Goal: Transaction & Acquisition: Book appointment/travel/reservation

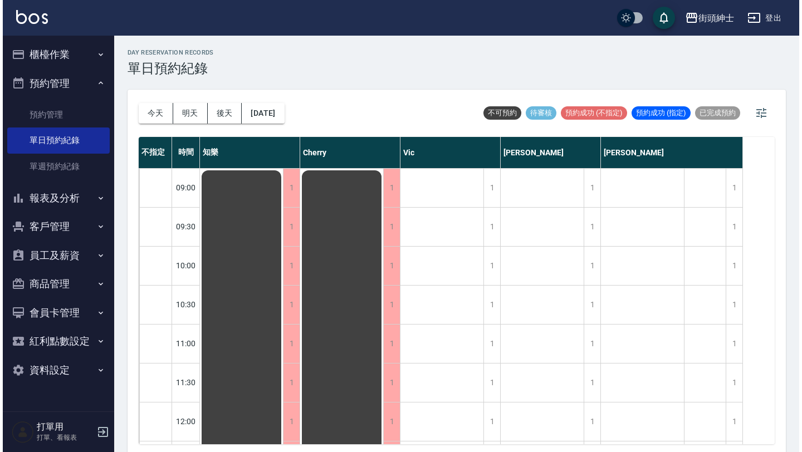
scroll to position [864, 0]
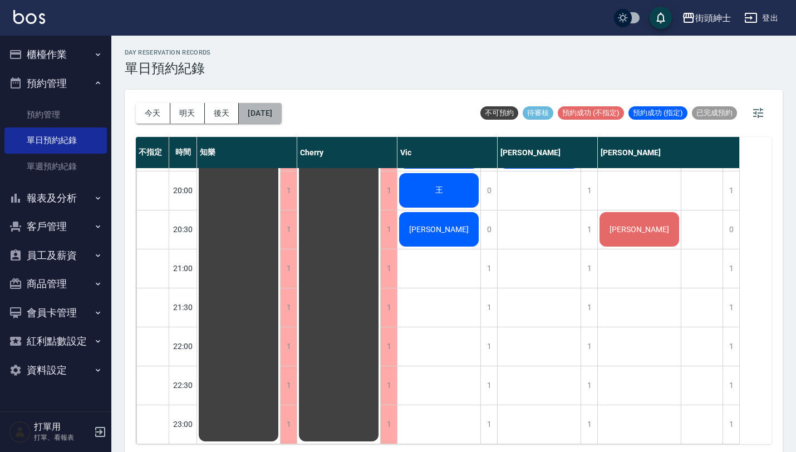
click at [281, 118] on button "[DATE]" at bounding box center [260, 113] width 42 height 21
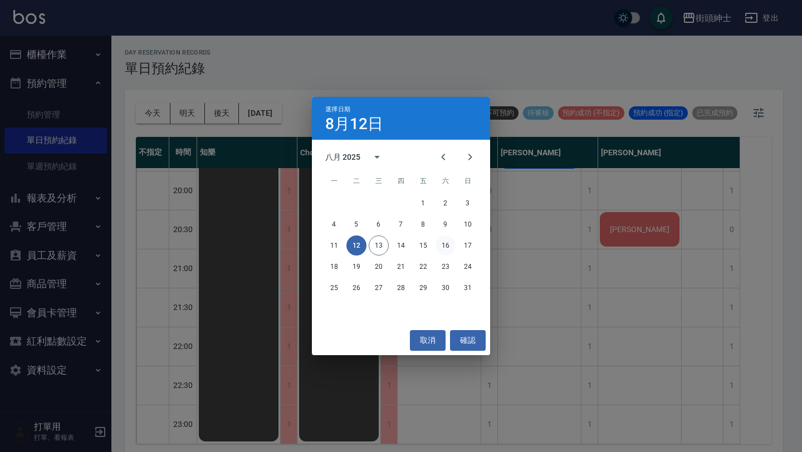
click at [443, 252] on button "16" at bounding box center [446, 246] width 20 height 20
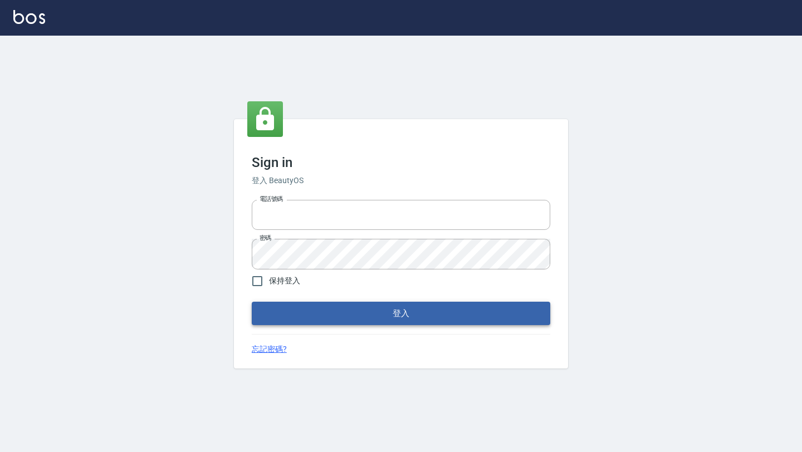
type input "0976888122"
click at [371, 311] on button "登入" at bounding box center [401, 313] width 299 height 23
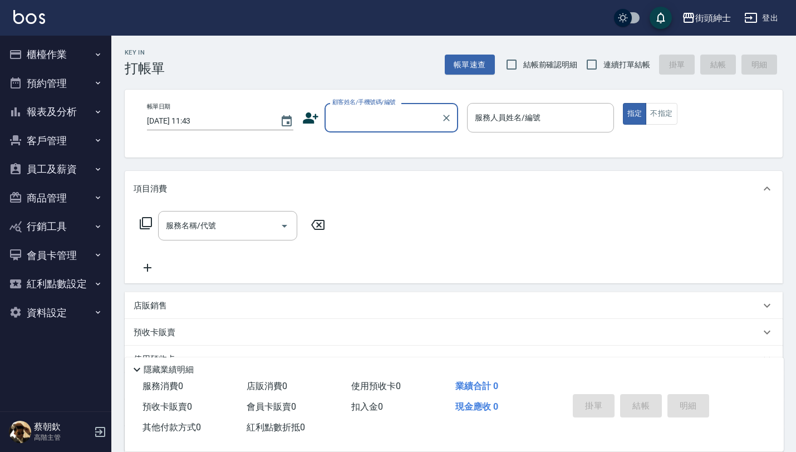
click at [87, 80] on button "預約管理" at bounding box center [55, 83] width 102 height 29
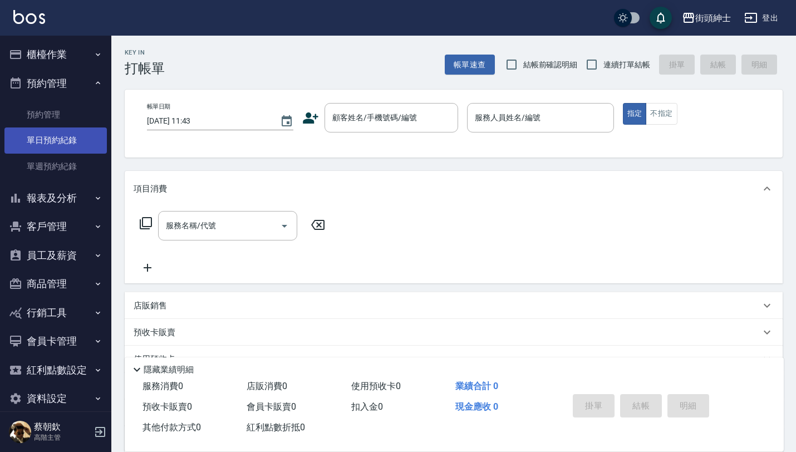
click at [66, 151] on link "單日預約紀錄" at bounding box center [55, 141] width 102 height 26
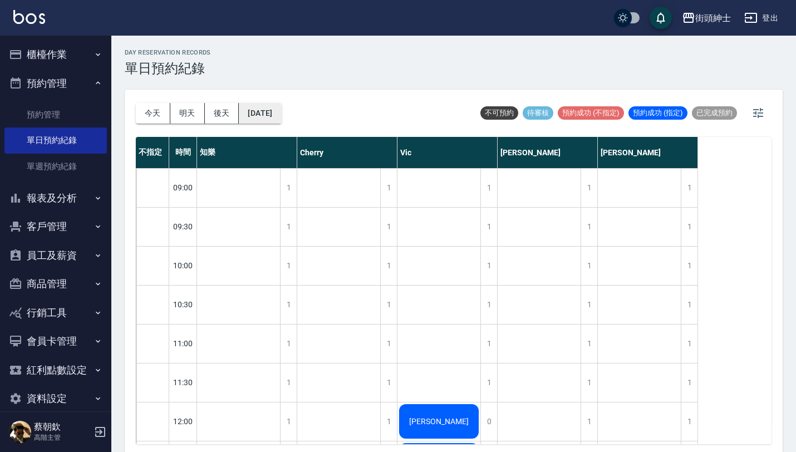
click at [281, 106] on button "2025/08/13" at bounding box center [260, 113] width 42 height 21
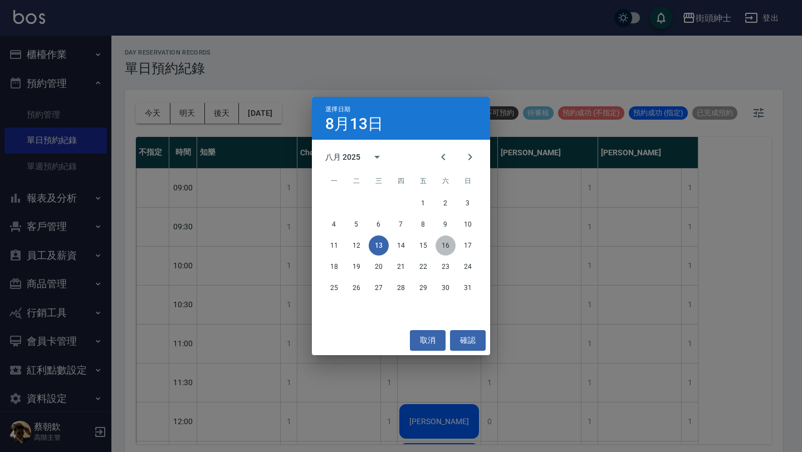
click at [446, 248] on button "16" at bounding box center [446, 246] width 20 height 20
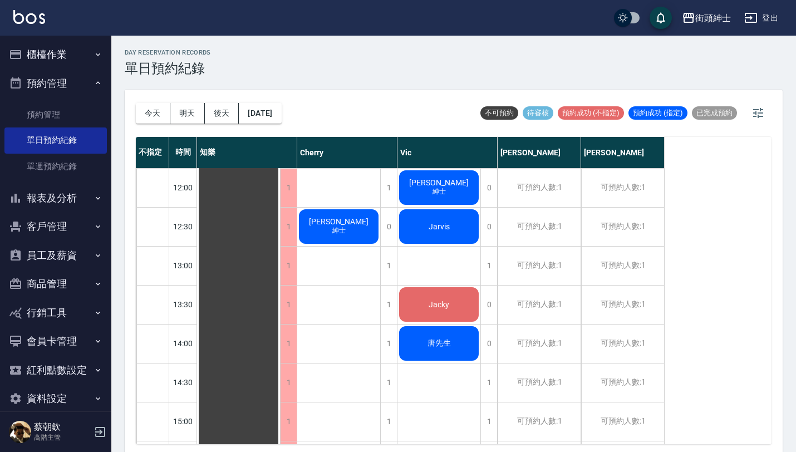
scroll to position [234, 0]
click at [281, 113] on button "[DATE]" at bounding box center [260, 113] width 42 height 21
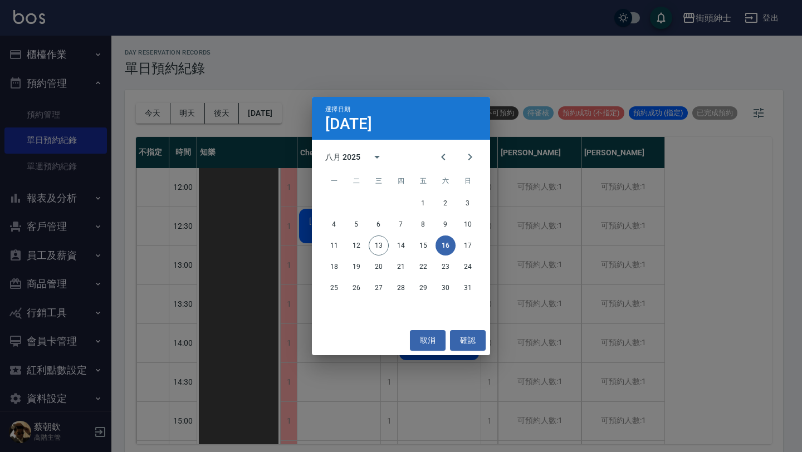
click at [511, 86] on div "選擇日期 8月16日 八月 2025 一 二 三 四 五 六 日 1 2 3 4 5 6 7 8 9 10 11 12 13 14 15 16 17 18 1…" at bounding box center [401, 226] width 802 height 452
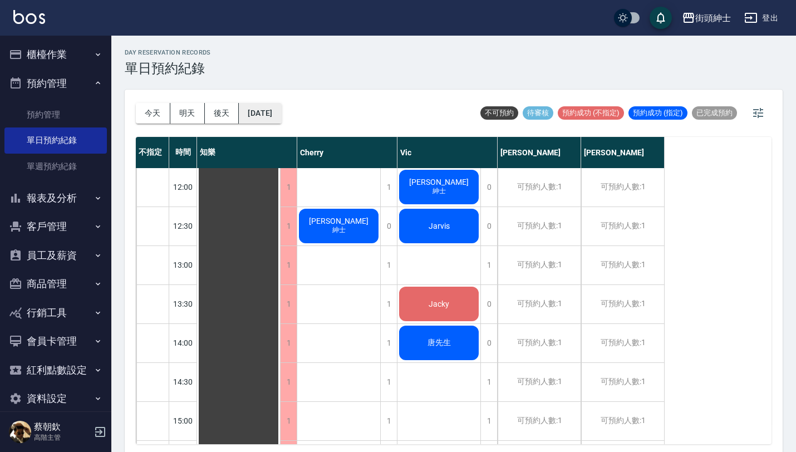
click at [271, 118] on button "[DATE]" at bounding box center [260, 113] width 42 height 21
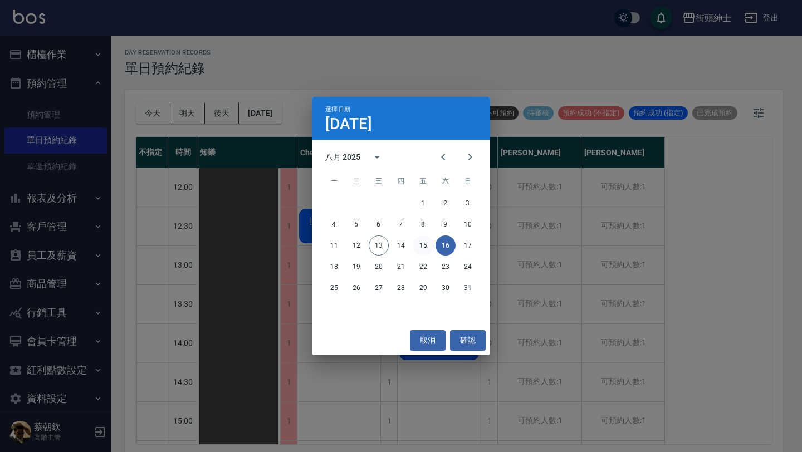
click at [421, 248] on button "15" at bounding box center [423, 246] width 20 height 20
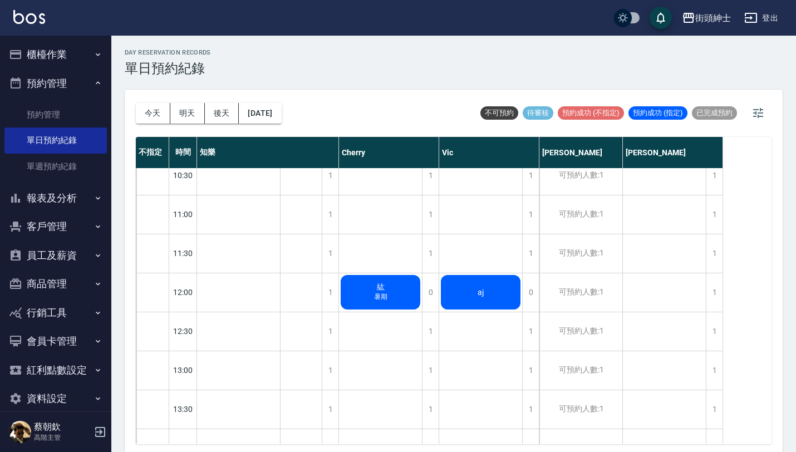
scroll to position [126, 0]
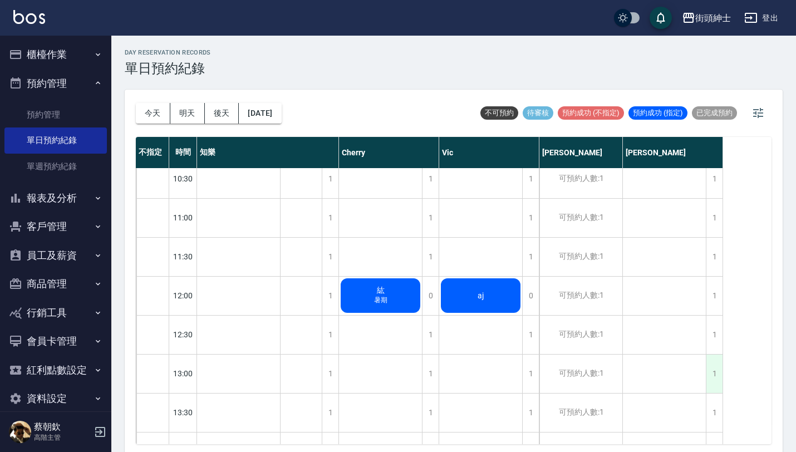
click at [715, 370] on div "1" at bounding box center [714, 374] width 17 height 38
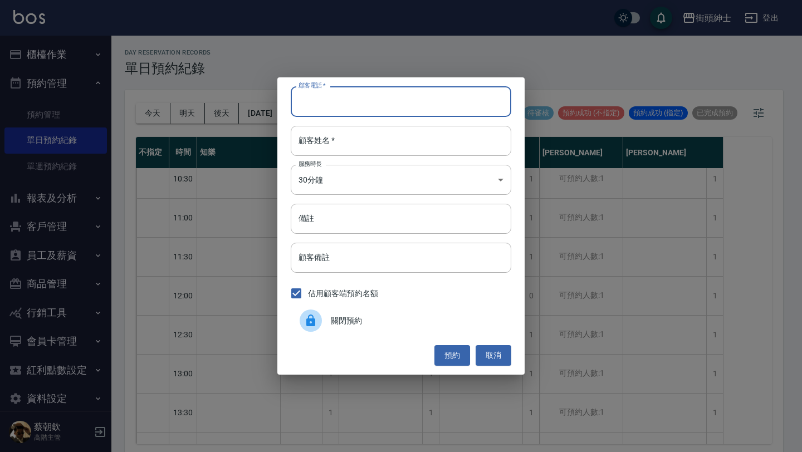
click at [478, 104] on input "顧客電話   *" at bounding box center [401, 101] width 221 height 30
paste input "稱呼：mike 電話：0923335995"
type input "稱呼：mike 電話：0923335995"
click at [419, 131] on input "顧客姓名   *" at bounding box center [401, 141] width 221 height 30
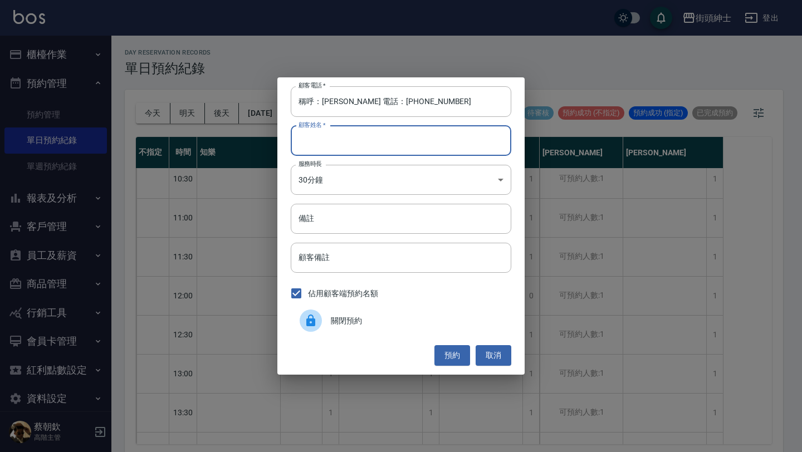
paste input "稱呼：mike 電話：0923335995"
type input "稱呼：mike 電話：0923335995"
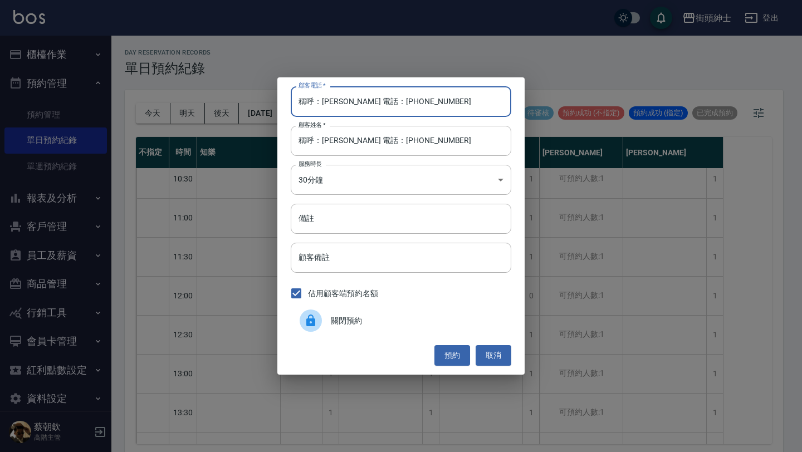
drag, startPoint x: 364, startPoint y: 101, endPoint x: 227, endPoint y: 99, distance: 137.0
click at [236, 99] on div "顧客電話   * 稱呼：mike 電話：0923335995 顧客電話   * 顧客姓名   * 稱呼：mike 電話：0923335995 顧客姓名   *…" at bounding box center [401, 226] width 802 height 452
type input "0923335995"
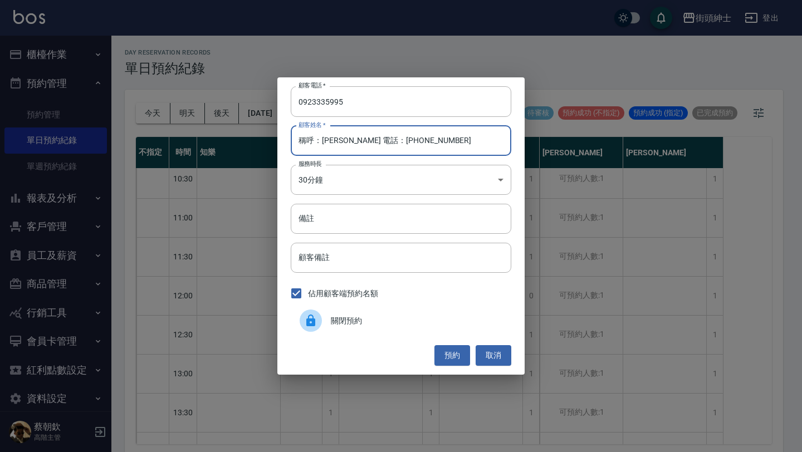
drag, startPoint x: 322, startPoint y: 141, endPoint x: 219, endPoint y: 141, distance: 103.0
click at [222, 141] on div "顧客電話   * 0923335995 顧客電話   * 顧客姓名   * 稱呼：mike 電話：0923335995 顧客姓名   * 服務時長 30分鐘 …" at bounding box center [401, 226] width 802 height 452
click at [312, 140] on input "mike 電話：0923335995" at bounding box center [401, 141] width 221 height 30
drag, startPoint x: 315, startPoint y: 140, endPoint x: 429, endPoint y: 147, distance: 113.8
click at [427, 148] on input "mike 電話：0923335995" at bounding box center [401, 141] width 221 height 30
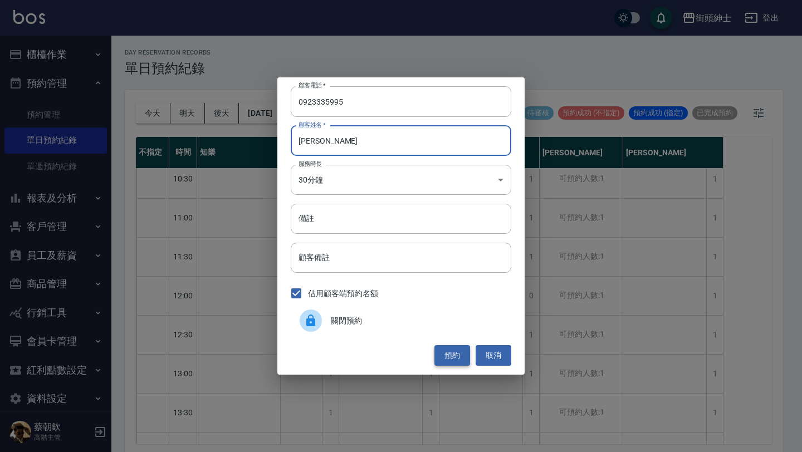
type input "mike"
click at [456, 354] on button "預約" at bounding box center [452, 355] width 36 height 21
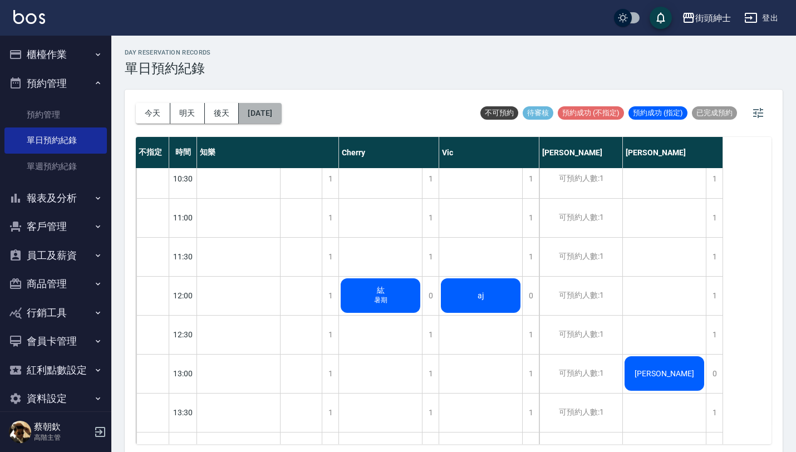
click at [270, 122] on button "2025/08/15" at bounding box center [260, 113] width 42 height 21
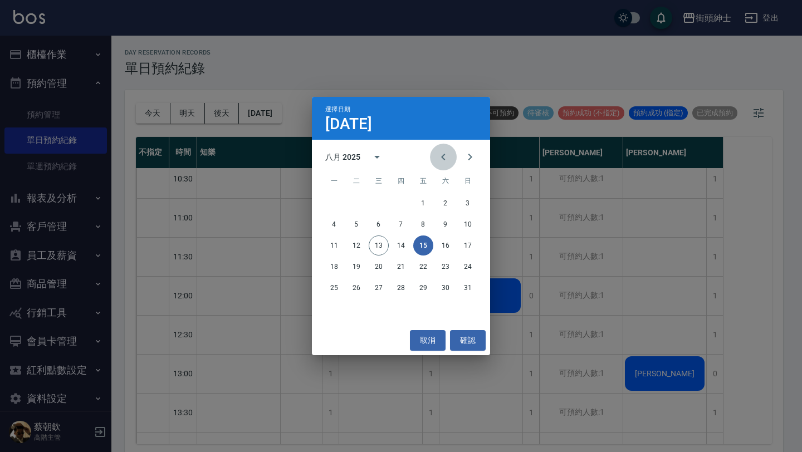
click at [441, 159] on icon "Previous month" at bounding box center [443, 156] width 13 height 13
click at [383, 243] on button "16" at bounding box center [379, 246] width 20 height 20
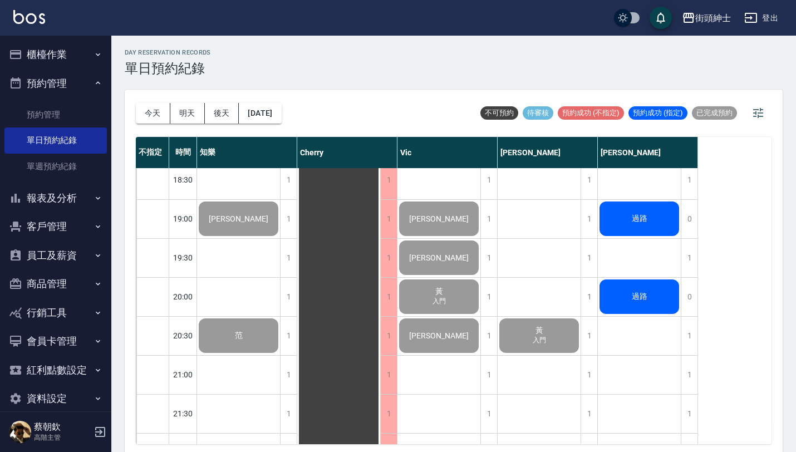
scroll to position [749, 0]
click at [157, 111] on button "今天" at bounding box center [153, 113] width 35 height 21
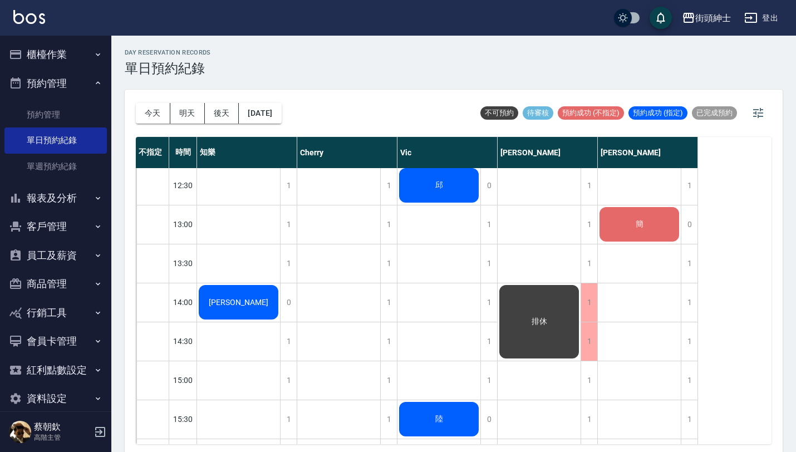
scroll to position [277, 0]
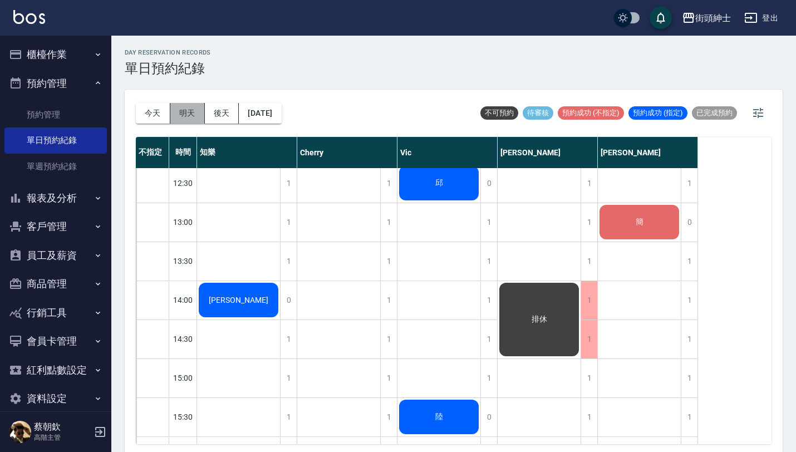
click at [193, 114] on button "明天" at bounding box center [187, 113] width 35 height 21
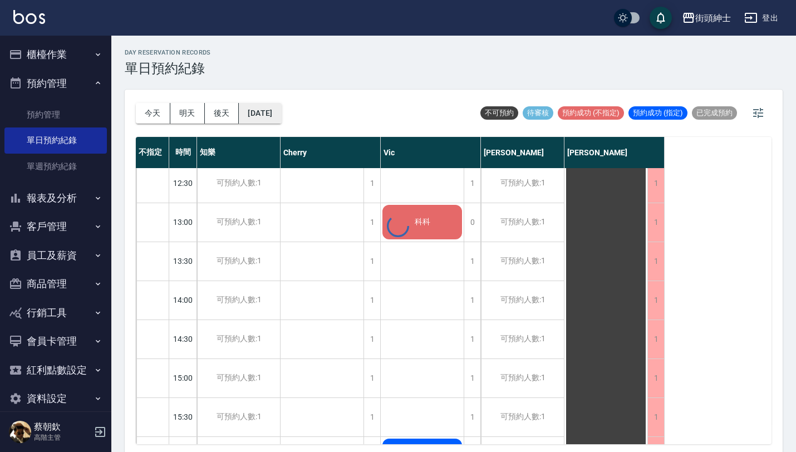
click at [275, 113] on button "2025/08/14" at bounding box center [260, 113] width 42 height 21
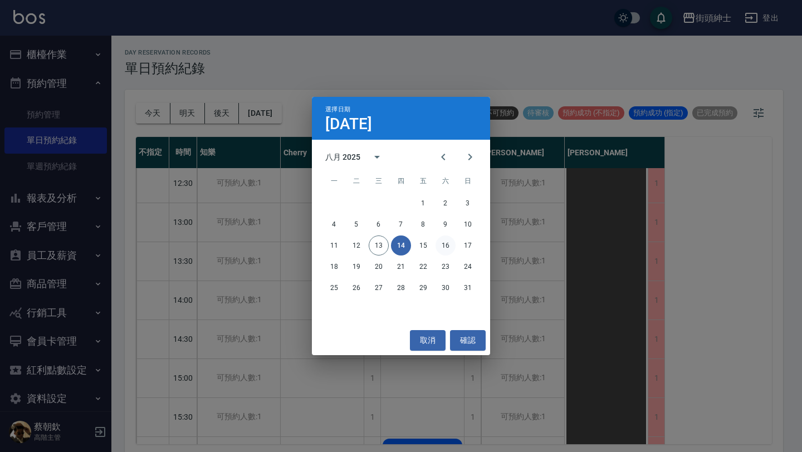
click at [442, 245] on button "16" at bounding box center [446, 246] width 20 height 20
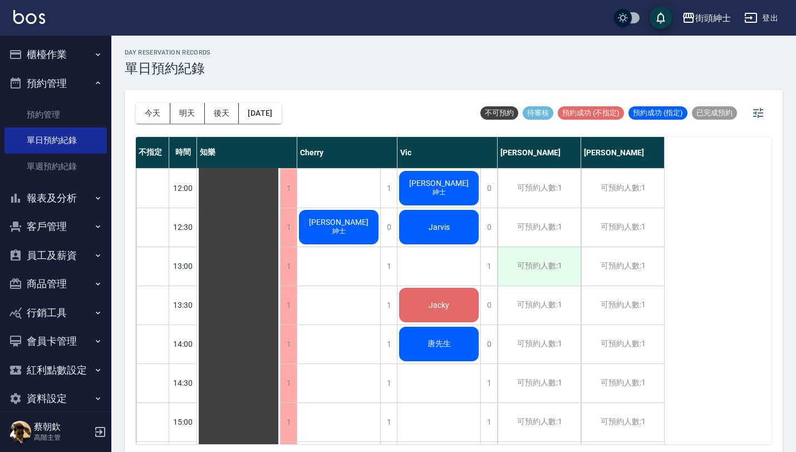
scroll to position [243, 0]
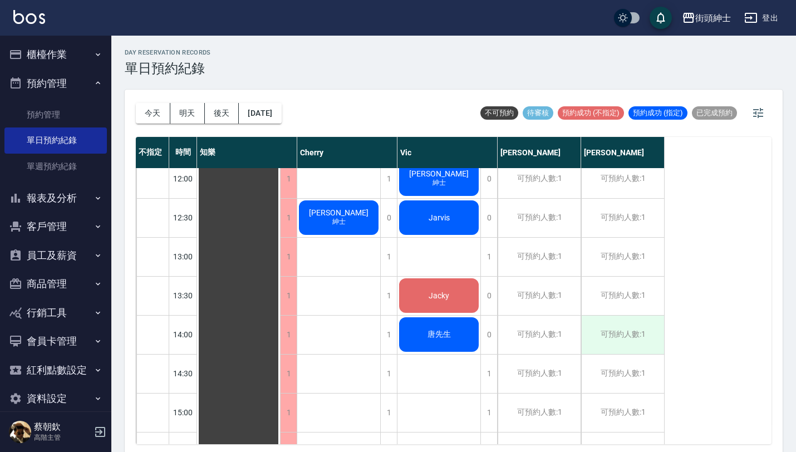
click at [624, 329] on div "可預約人數:1" at bounding box center [622, 335] width 83 height 38
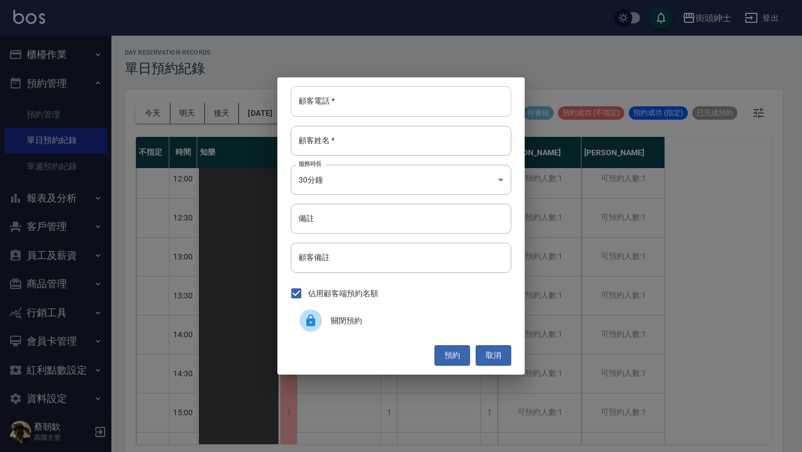
click at [375, 102] on input "顧客電話   *" at bounding box center [401, 101] width 221 height 30
paste input "稱呼：陳品璋 電話：0975566006"
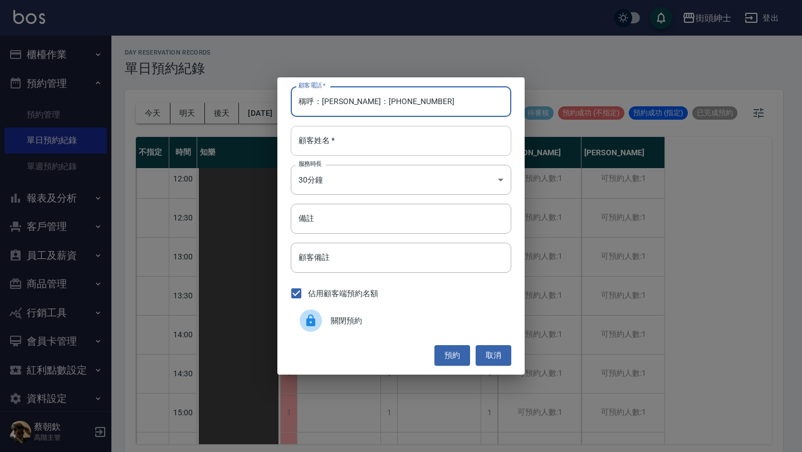
type input "稱呼：陳品璋 電話：0975566006"
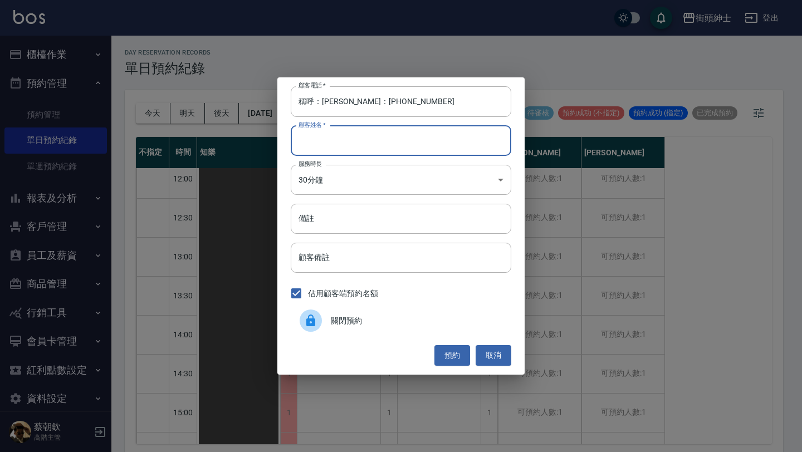
click at [379, 138] on input "顧客姓名   *" at bounding box center [401, 141] width 221 height 30
paste input "稱呼：陳品璋 電話：0975566006"
type input "稱呼：陳品璋 電話：0975566006"
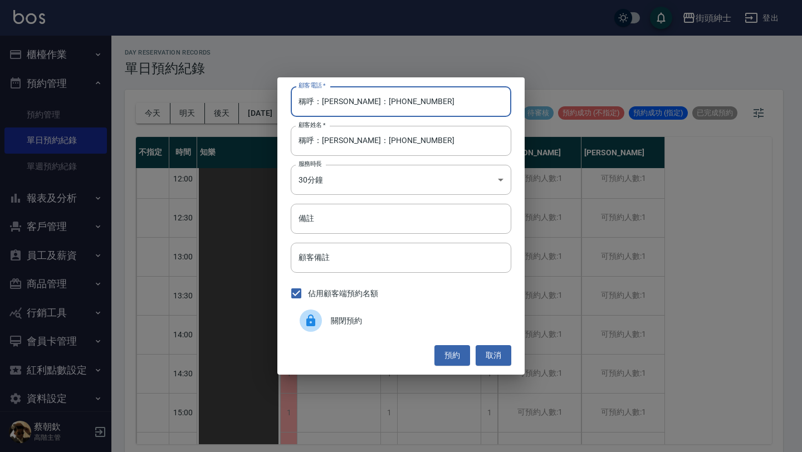
drag, startPoint x: 371, startPoint y: 100, endPoint x: 238, endPoint y: 85, distance: 133.9
click at [245, 86] on div "顧客電話   * 稱呼：陳品璋 電話：0975566006 顧客電話   * 顧客姓名   * 稱呼：陳品璋 電話：0975566006 顧客姓名   * 服…" at bounding box center [401, 226] width 802 height 452
type input "0975566006"
drag, startPoint x: 321, startPoint y: 141, endPoint x: 268, endPoint y: 141, distance: 52.9
click at [268, 141] on div "顧客電話   * 0975566006 顧客電話   * 顧客姓名   * 稱呼：陳品璋 電話：0975566006 顧客姓名   * 服務時長 30分鐘 1…" at bounding box center [401, 226] width 802 height 452
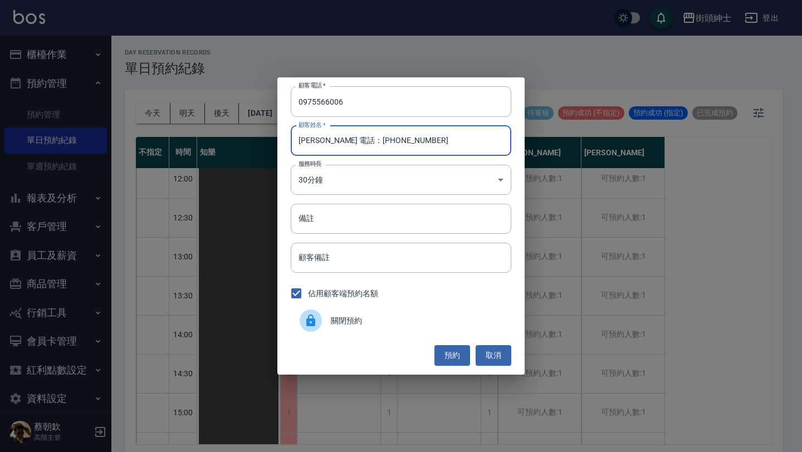
drag, startPoint x: 322, startPoint y: 142, endPoint x: 472, endPoint y: 141, distance: 149.3
click at [471, 142] on input "陳品璋 電話：0975566006" at bounding box center [401, 141] width 221 height 30
type input "陳品璋"
click at [371, 212] on input "備註" at bounding box center [401, 219] width 221 height 30
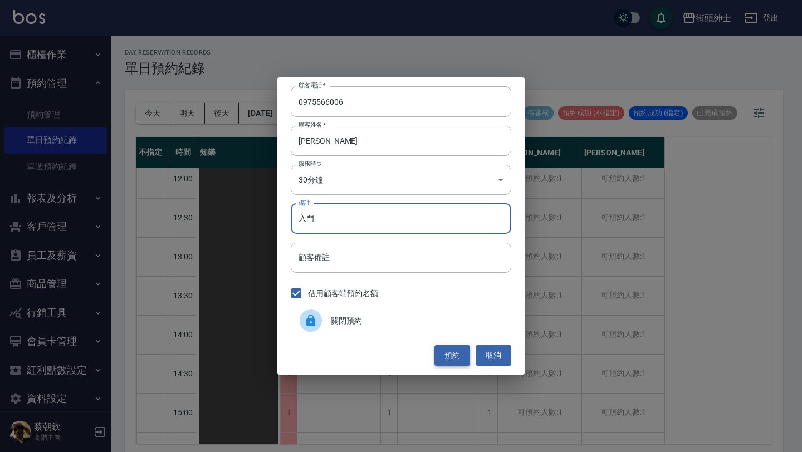
type input "入門"
click at [458, 359] on button "預約" at bounding box center [452, 355] width 36 height 21
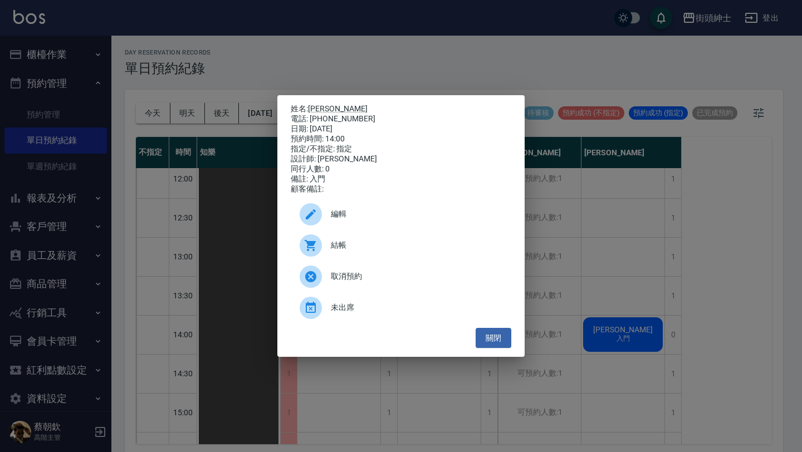
click at [378, 219] on span "編輯" at bounding box center [417, 214] width 172 height 12
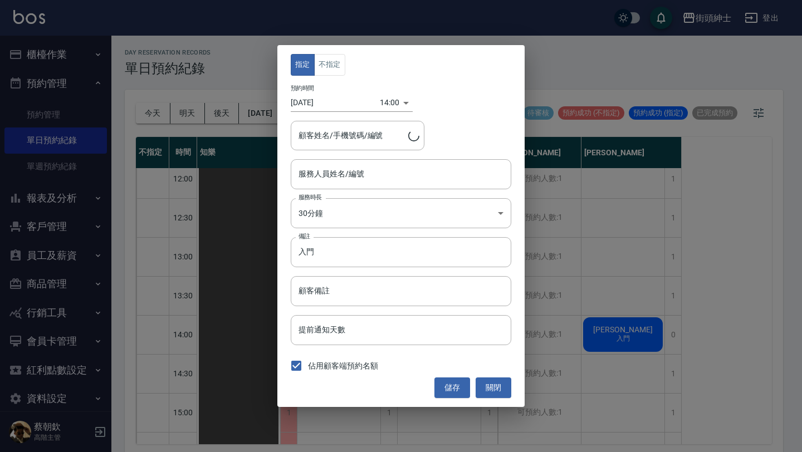
type input "eric(無代號)"
type input "陳品璋/0975566006"
click at [337, 76] on div "指定 不指定 預約時間 2025/08/16 14:00 1755324000000 顧客姓名/手機號碼/編號 陳品璋/0975566006 顧客姓名/手機號…" at bounding box center [400, 225] width 247 height 361
click at [337, 67] on button "不指定" at bounding box center [329, 65] width 31 height 22
click at [452, 385] on button "儲存" at bounding box center [452, 388] width 36 height 21
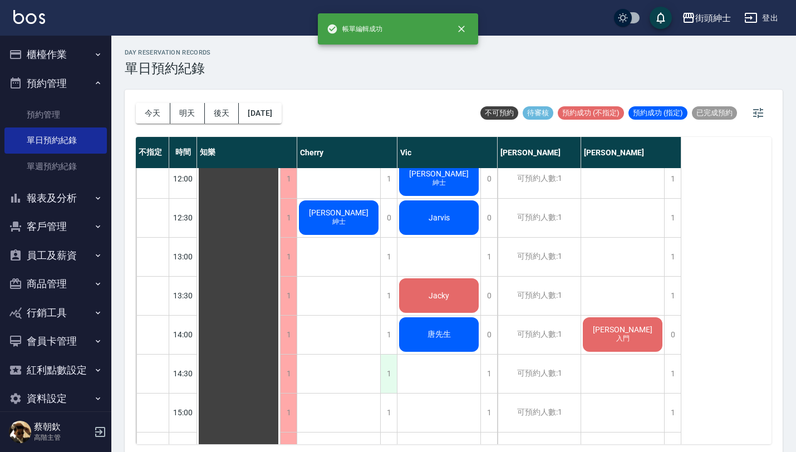
click at [385, 379] on div "1" at bounding box center [388, 374] width 17 height 38
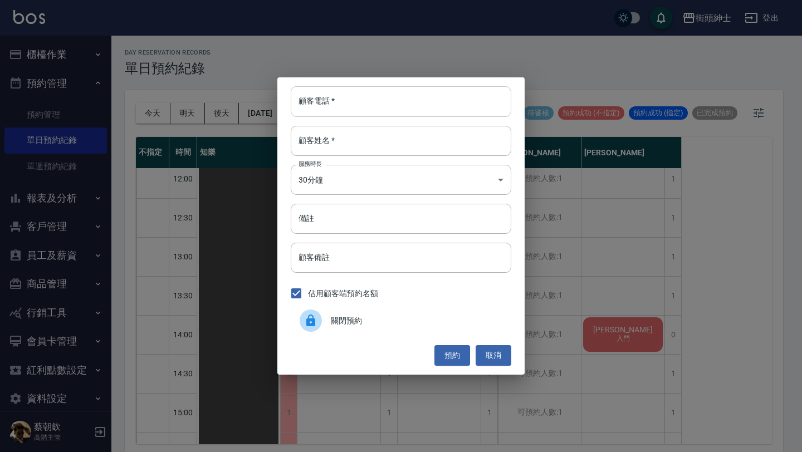
click at [378, 109] on input "顧客電話   *" at bounding box center [401, 101] width 221 height 30
paste input "稱呼：陳品璋 電話：0975566006"
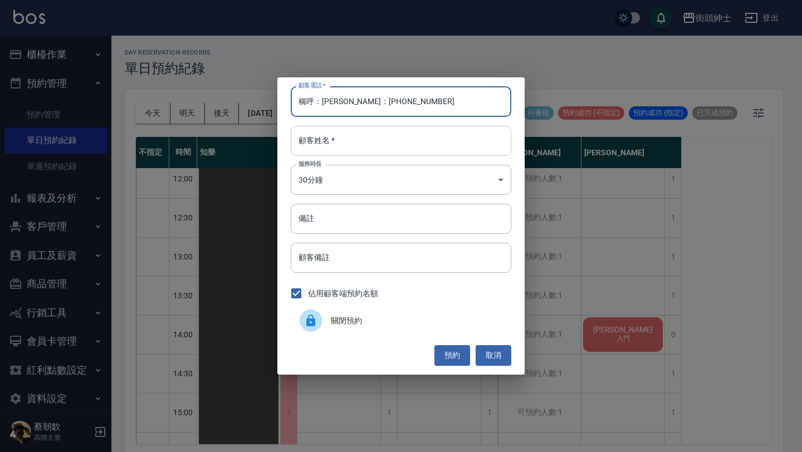
type input "稱呼：陳品璋 電話：0975566006"
click at [377, 140] on input "顧客姓名   *" at bounding box center [401, 141] width 221 height 30
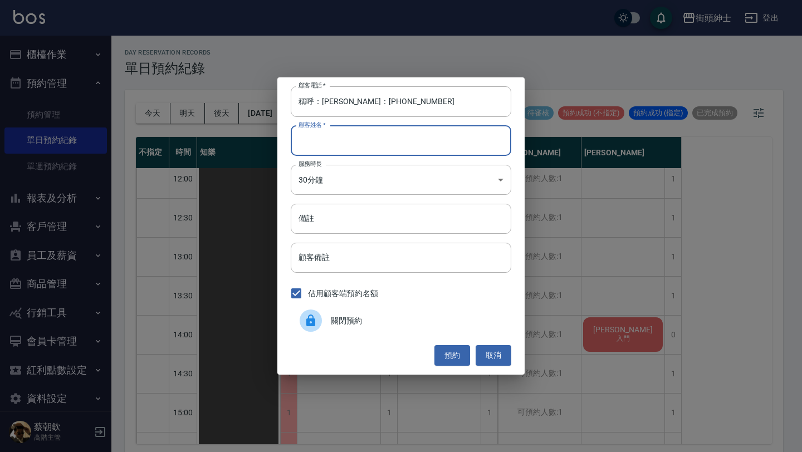
paste input "稱呼：陳品璋 電話：0975566006"
type input "稱呼：陳品璋 電話：0975566006"
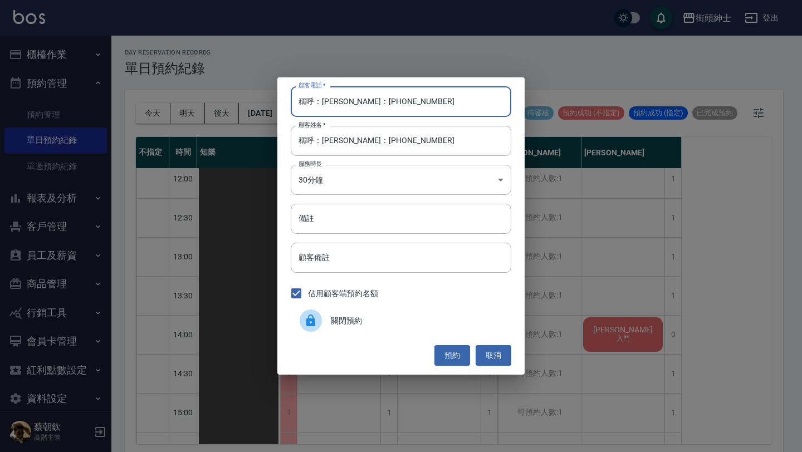
drag, startPoint x: 370, startPoint y: 102, endPoint x: 265, endPoint y: 101, distance: 105.3
click at [268, 102] on div "顧客電話   * 稱呼：陳品璋 電話：0975566006 顧客電話   * 顧客姓名   * 稱呼：陳品璋 電話：0975566006 顧客姓名   * 服…" at bounding box center [401, 226] width 802 height 452
type input "0975566006"
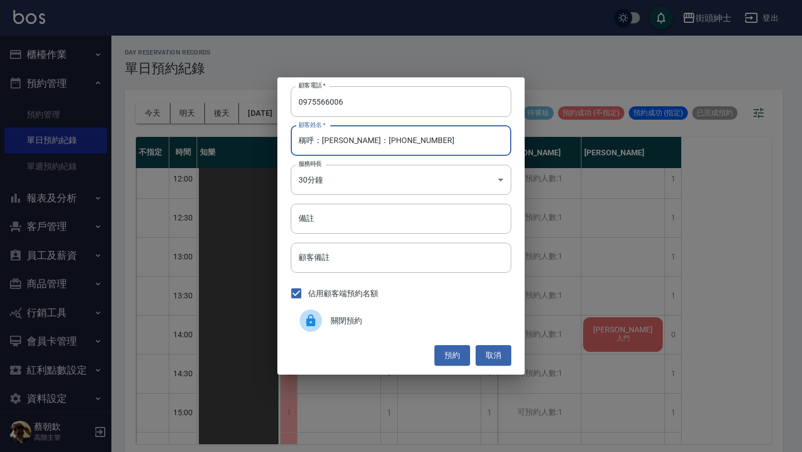
drag, startPoint x: 322, startPoint y: 139, endPoint x: 272, endPoint y: 139, distance: 49.6
click at [275, 139] on div "顧客電話   * 0975566006 顧客電話   * 顧客姓名   * 稱呼：陳品璋 電話：0975566006 顧客姓名   * 服務時長 30分鐘 1…" at bounding box center [401, 226] width 802 height 452
drag, startPoint x: 322, startPoint y: 141, endPoint x: 538, endPoint y: 141, distance: 215.5
click at [536, 141] on div "顧客電話   * 0975566006 顧客電話   * 顧客姓名   * 陳品璋 電話：0975566006 顧客姓名   * 服務時長 30分鐘 1 服務…" at bounding box center [401, 226] width 802 height 452
type input "陳品璋"
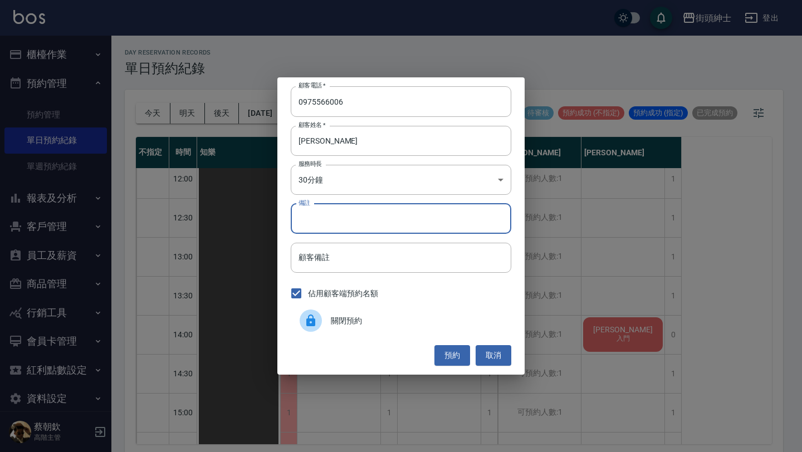
click at [384, 217] on input "備註" at bounding box center [401, 219] width 221 height 30
type input "入門"
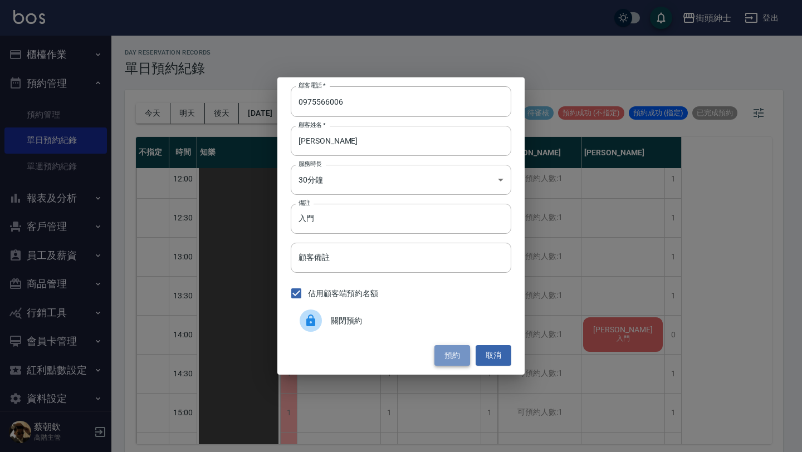
click at [458, 358] on button "預約" at bounding box center [452, 355] width 36 height 21
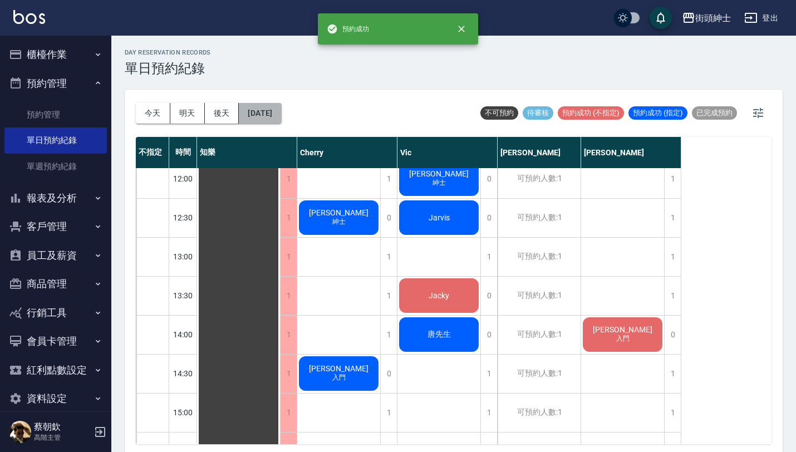
click at [277, 115] on button "[DATE]" at bounding box center [260, 113] width 42 height 21
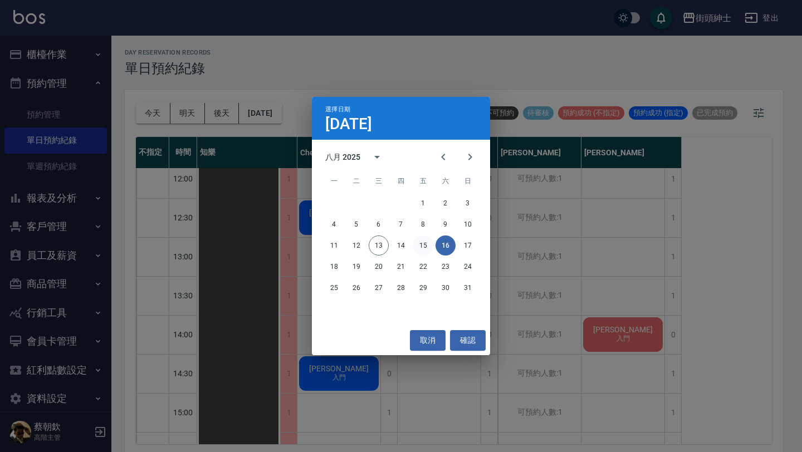
click at [427, 247] on button "15" at bounding box center [423, 246] width 20 height 20
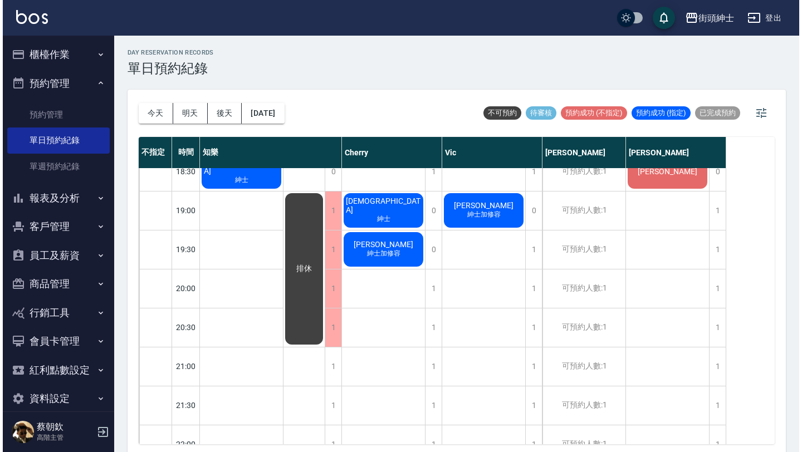
scroll to position [745, 0]
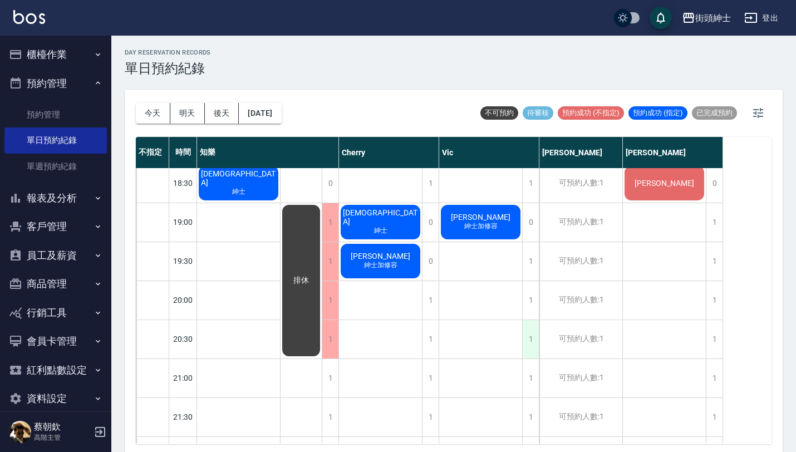
click at [531, 343] on div "1" at bounding box center [530, 339] width 17 height 38
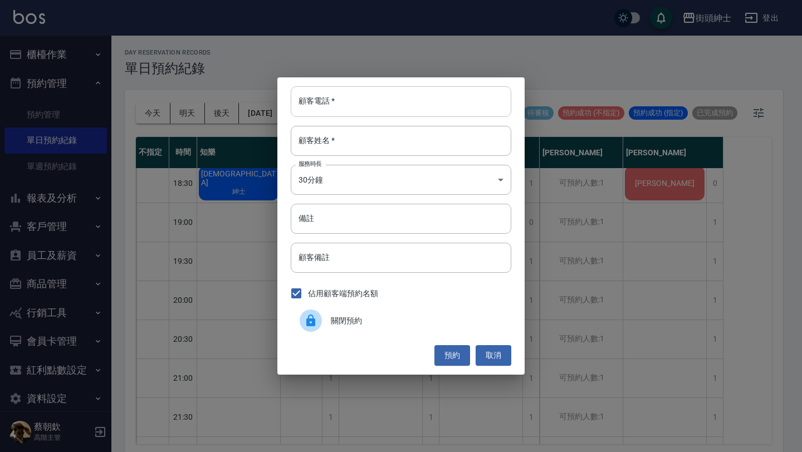
click at [366, 91] on input "顧客電話   *" at bounding box center [401, 101] width 221 height 30
paste input "稱呼：翁 電話：0981527003"
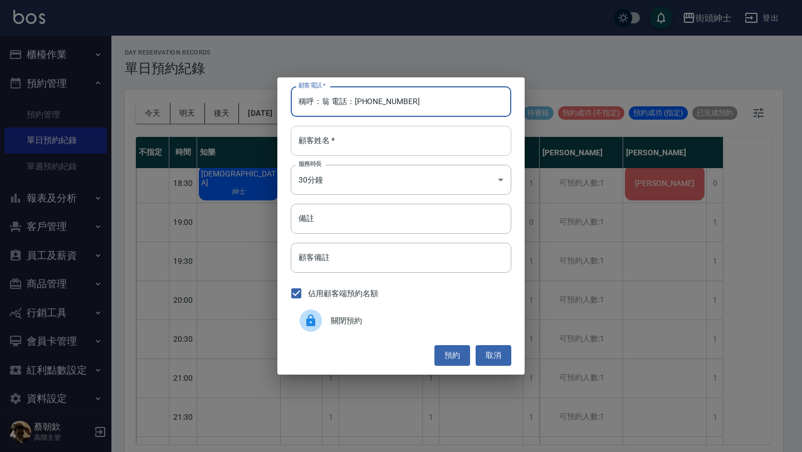
type input "稱呼：翁 電話：0981527003"
click at [366, 138] on input "顧客姓名   *" at bounding box center [401, 141] width 221 height 30
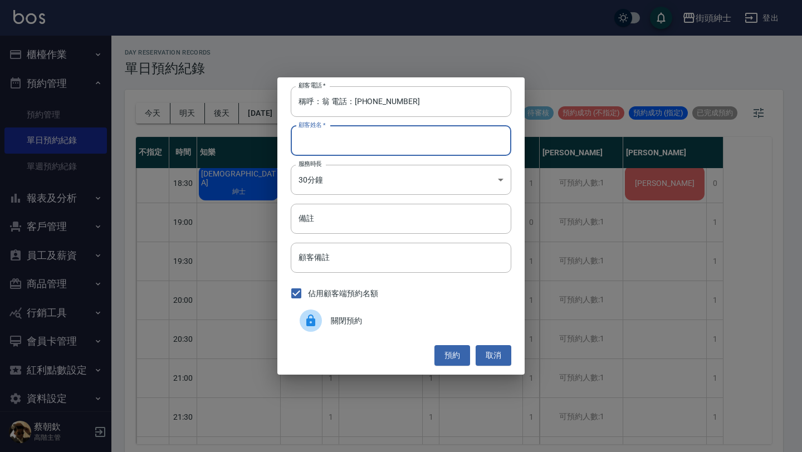
paste input "稱呼：翁 電話：0981527003"
type input "稱呼：翁 電話：0981527003"
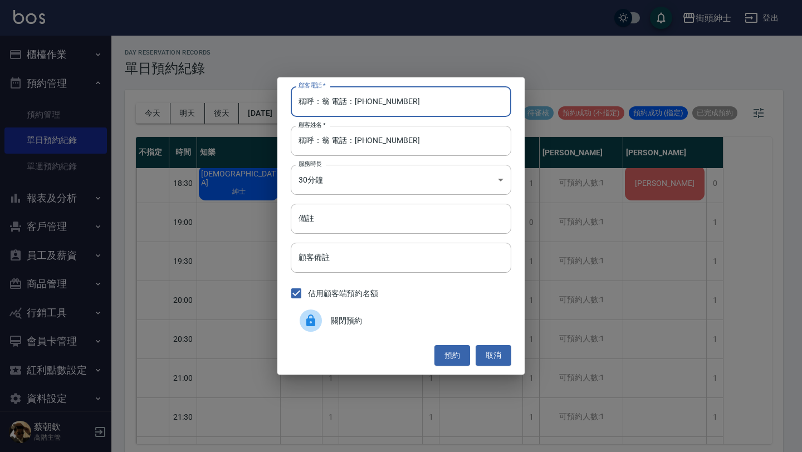
drag, startPoint x: 355, startPoint y: 100, endPoint x: 248, endPoint y: 100, distance: 106.4
click at [248, 100] on div "顧客電話   * 稱呼：翁 電話：0981527003 顧客電話   * 顧客姓名   * 稱呼：翁 電話：0981527003 顧客姓名   * 服務時長 …" at bounding box center [401, 226] width 802 height 452
type input "0981527003"
click at [329, 223] on input "備註" at bounding box center [401, 219] width 221 height 30
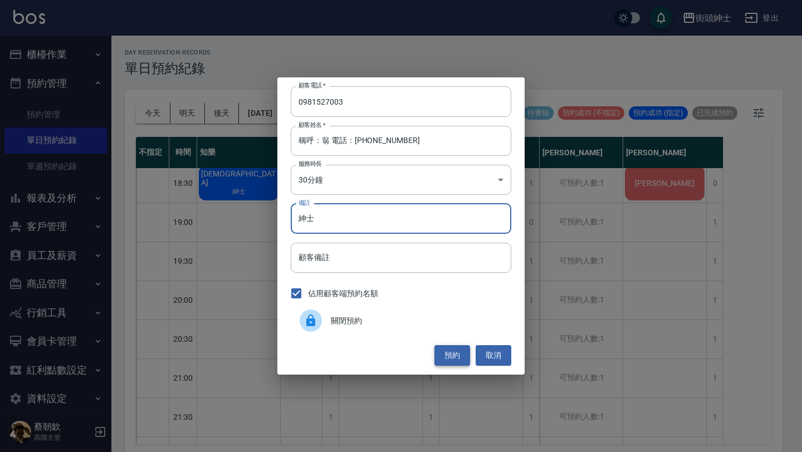
type input "紳士"
click at [451, 347] on button "預約" at bounding box center [452, 355] width 36 height 21
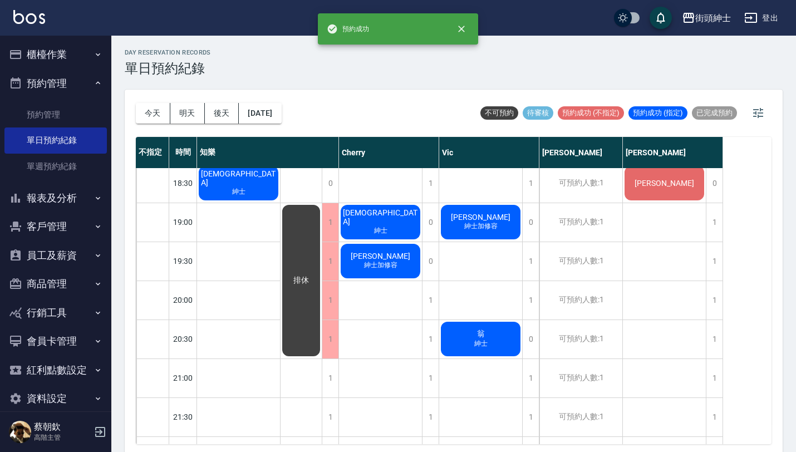
click at [280, 202] on div "翁 紳士" at bounding box center [238, 183] width 83 height 38
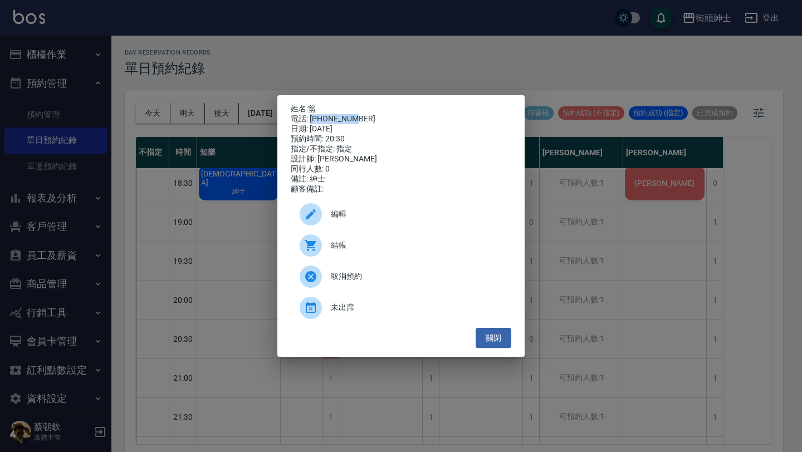
drag, startPoint x: 311, startPoint y: 116, endPoint x: 375, endPoint y: 119, distance: 63.6
click at [375, 119] on div "電話: 0981527003" at bounding box center [401, 119] width 221 height 10
copy div "0981527003"
click at [490, 349] on button "關閉" at bounding box center [494, 338] width 36 height 21
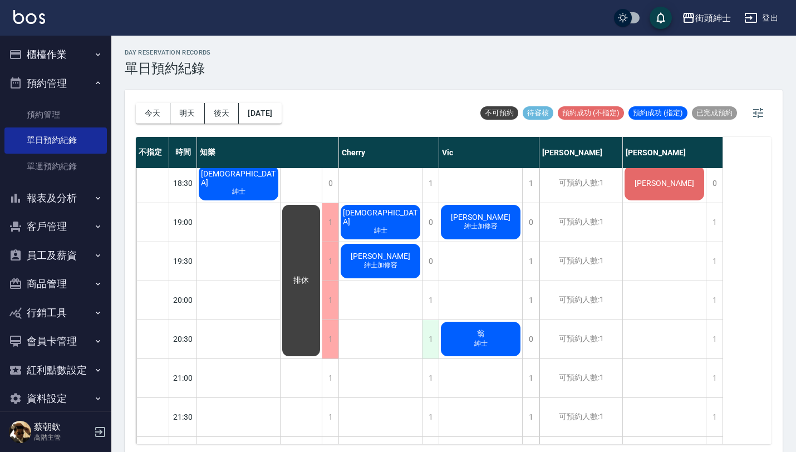
click at [427, 329] on div "1" at bounding box center [430, 339] width 17 height 38
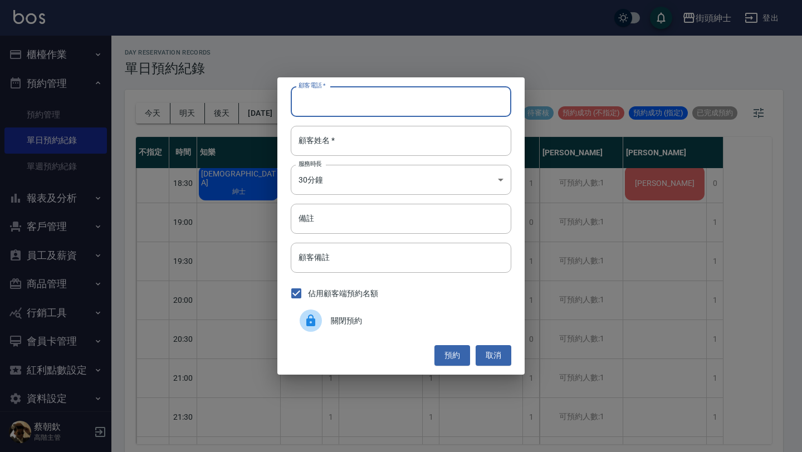
click at [372, 97] on input "顧客電話   *" at bounding box center [401, 101] width 221 height 30
paste input "0981527003"
type input "0981527003"
click at [370, 159] on div "顧客電話   * 0981527003 顧客電話   * 顧客姓名   * 顧客姓名   * 服務時長 30分鐘 1 服務時長 備註 備註 顧客備註 顧客備註…" at bounding box center [400, 225] width 247 height 297
click at [370, 148] on input "顧客姓名   *" at bounding box center [401, 141] width 221 height 30
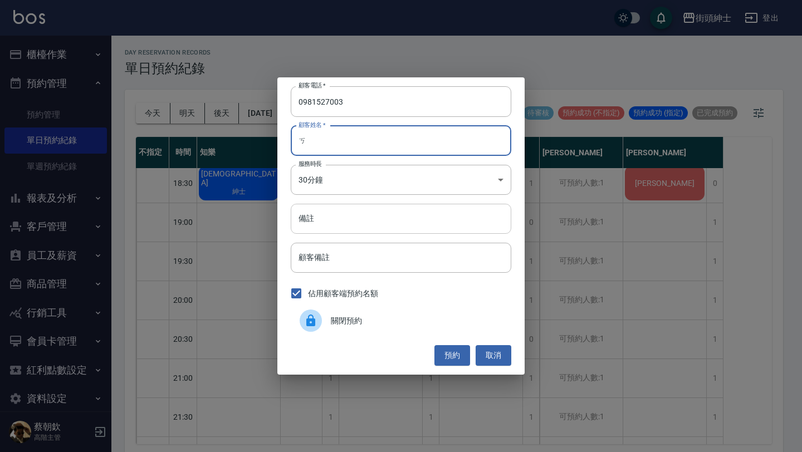
type input "ㄎ"
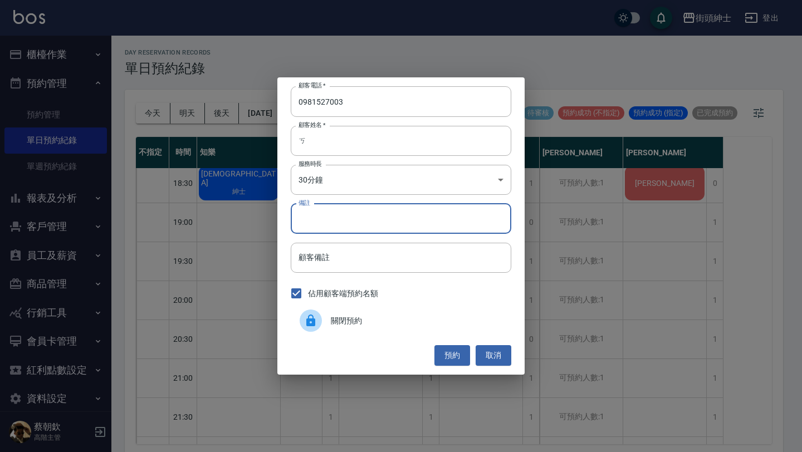
click at [393, 217] on input "備註" at bounding box center [401, 219] width 221 height 30
type input "紳士"
click at [458, 356] on button "預約" at bounding box center [452, 355] width 36 height 21
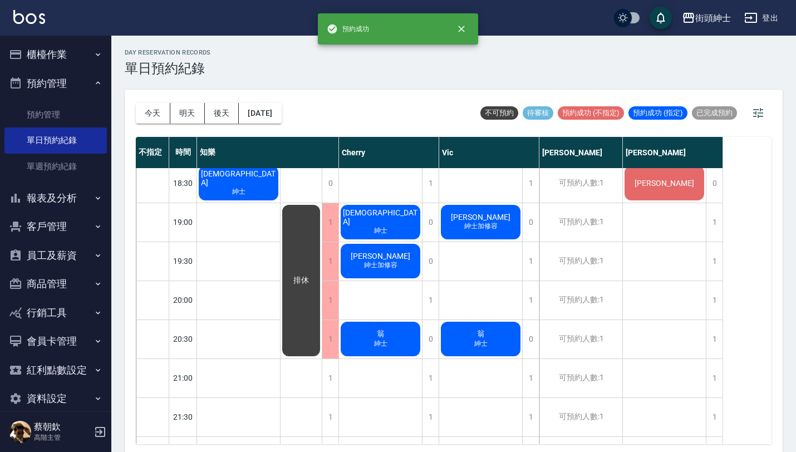
click at [280, 202] on div "翁 紳士" at bounding box center [238, 183] width 83 height 38
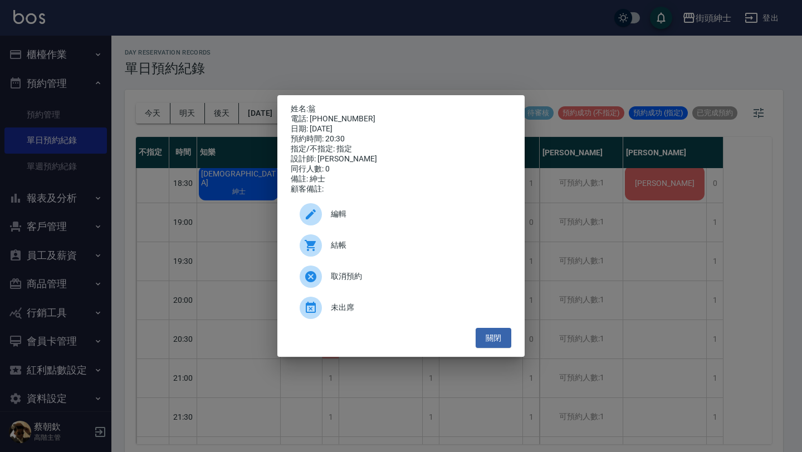
click at [356, 218] on span "編輯" at bounding box center [417, 214] width 172 height 12
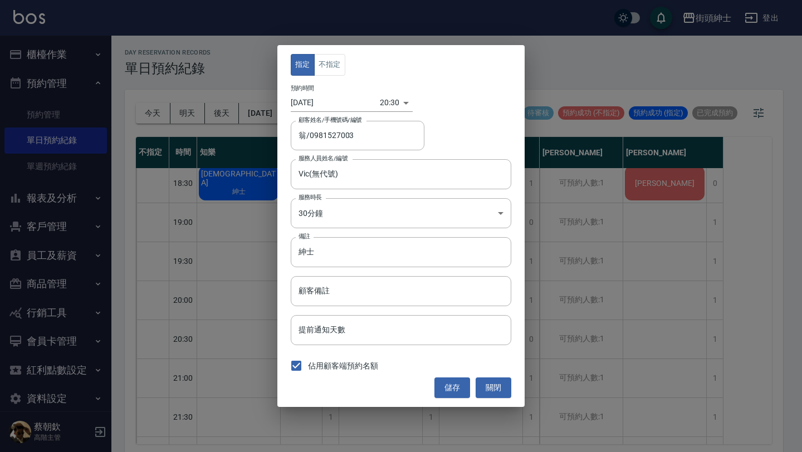
click at [379, 97] on body "街頭紳士 登出 櫃檯作業 打帳單 帳單列表 掛單列表 座位開單 營業儀表板 現金收支登錄 高階收支登錄 材料自購登錄 每日結帳 排班表 現場電腦打卡 掃碼打卡…" at bounding box center [401, 228] width 802 height 456
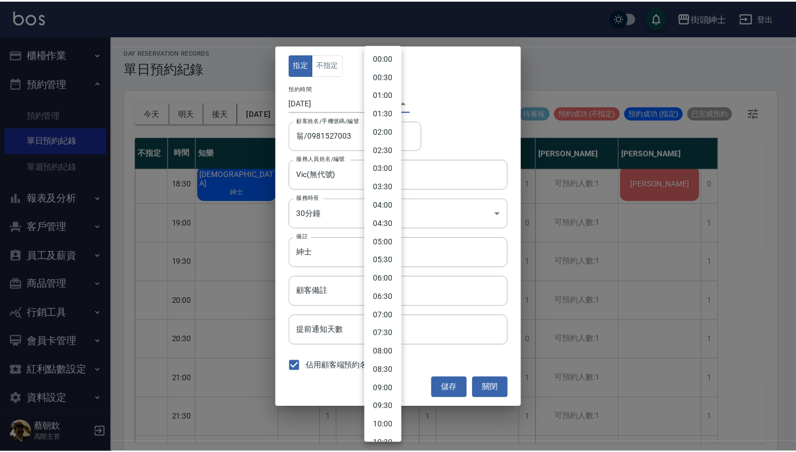
scroll to position [492, 0]
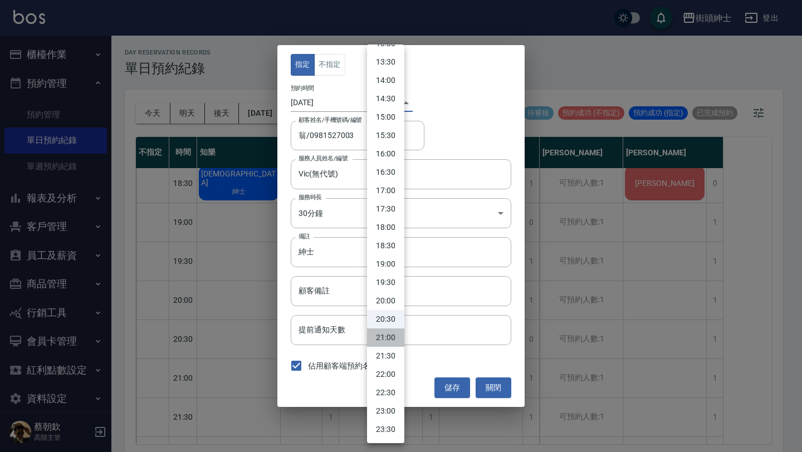
click at [392, 333] on li "21:00" at bounding box center [385, 338] width 37 height 18
type input "1755262800000"
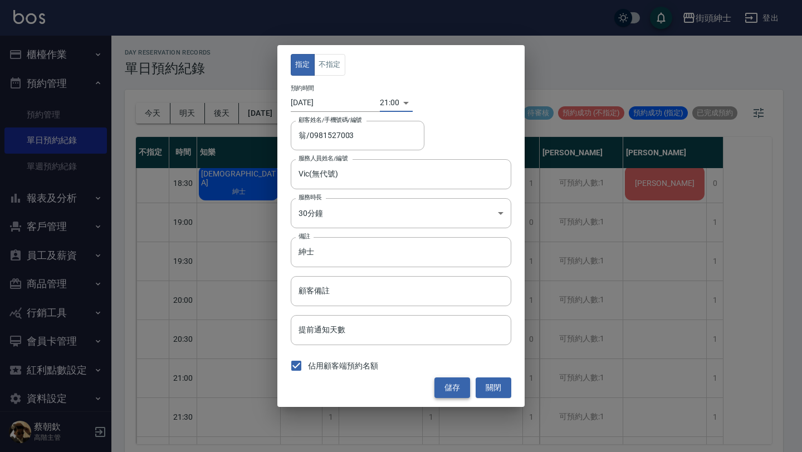
click at [461, 388] on button "儲存" at bounding box center [452, 388] width 36 height 21
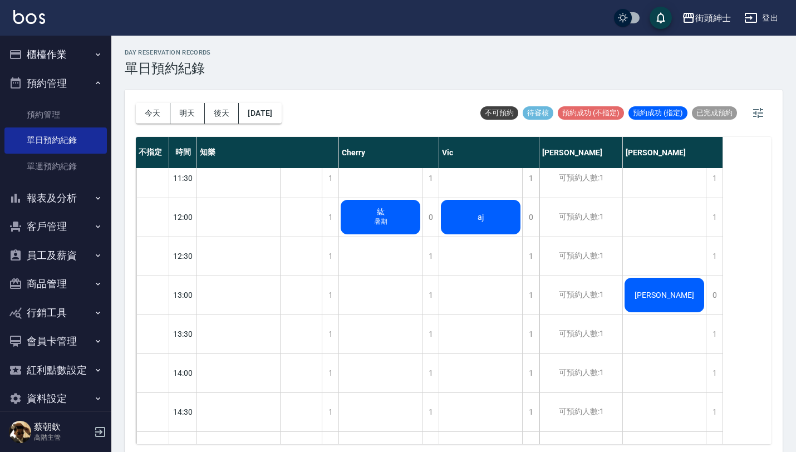
scroll to position [328, 0]
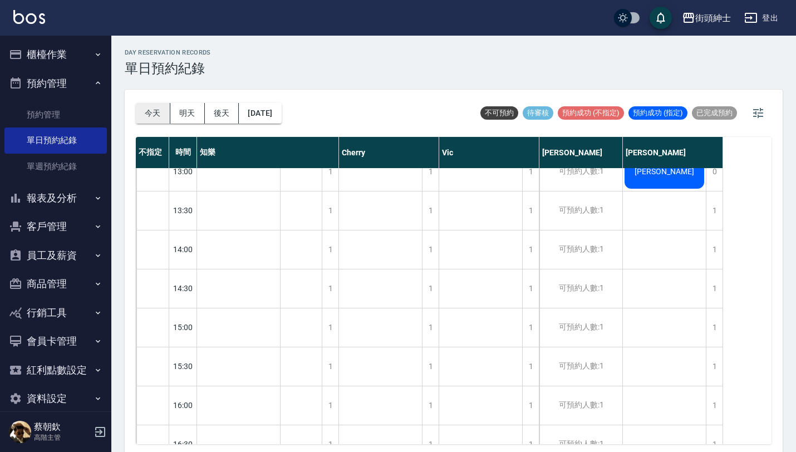
click at [153, 108] on button "今天" at bounding box center [153, 113] width 35 height 21
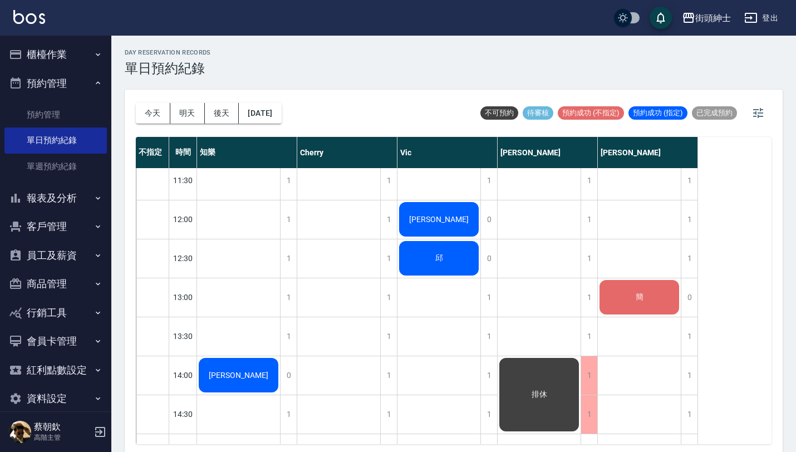
scroll to position [203, 0]
